Goal: Check status: Check status

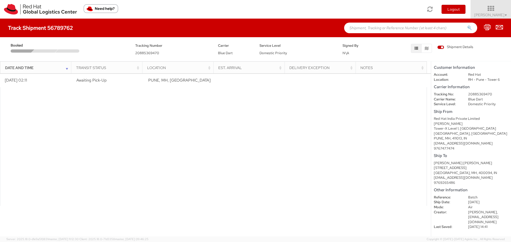
click at [475, 222] on dd "Nilesh Shinde, nilshind@redhat.com" at bounding box center [488, 217] width 48 height 15
copy dd "nilshind"
click at [63, 28] on h4 "Track Shipment 56789762" at bounding box center [40, 28] width 65 height 6
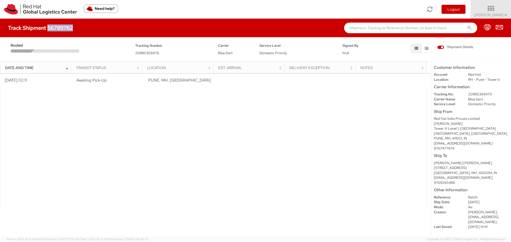
copy h4 "56789762"
click at [182, 161] on div at bounding box center [213, 146] width 427 height 119
click at [497, 11] on icon at bounding box center [491, 8] width 47 height 7
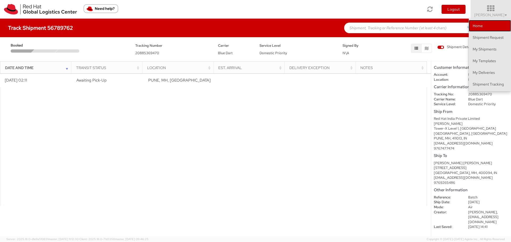
click at [487, 24] on link "Home" at bounding box center [490, 26] width 42 height 12
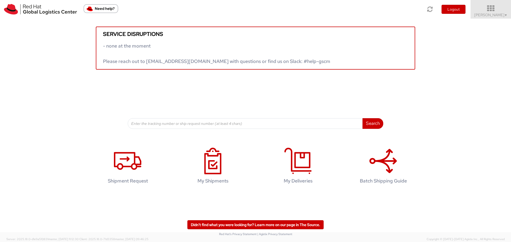
click at [498, 12] on icon at bounding box center [491, 8] width 47 height 7
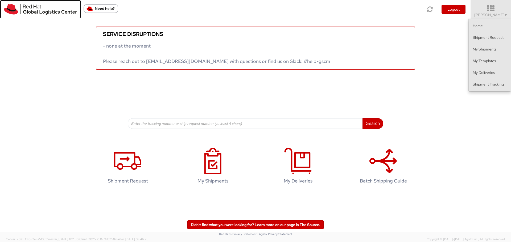
click at [34, 7] on img at bounding box center [40, 9] width 73 height 11
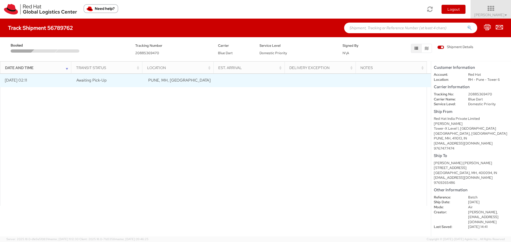
click at [119, 78] on td "Awaiting Pick-Up" at bounding box center [108, 80] width 72 height 13
click at [27, 78] on td "09/11/2025 02:11" at bounding box center [36, 80] width 72 height 13
click at [51, 85] on td "09/11/2025 02:11" at bounding box center [36, 80] width 72 height 13
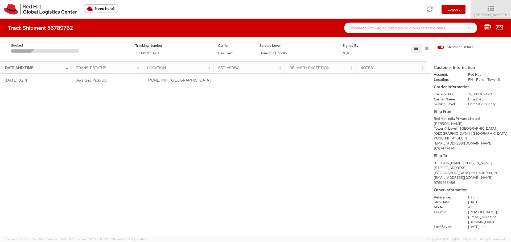
click at [69, 50] on div at bounding box center [68, 50] width 27 height 3
